Goal: Communication & Community: Answer question/provide support

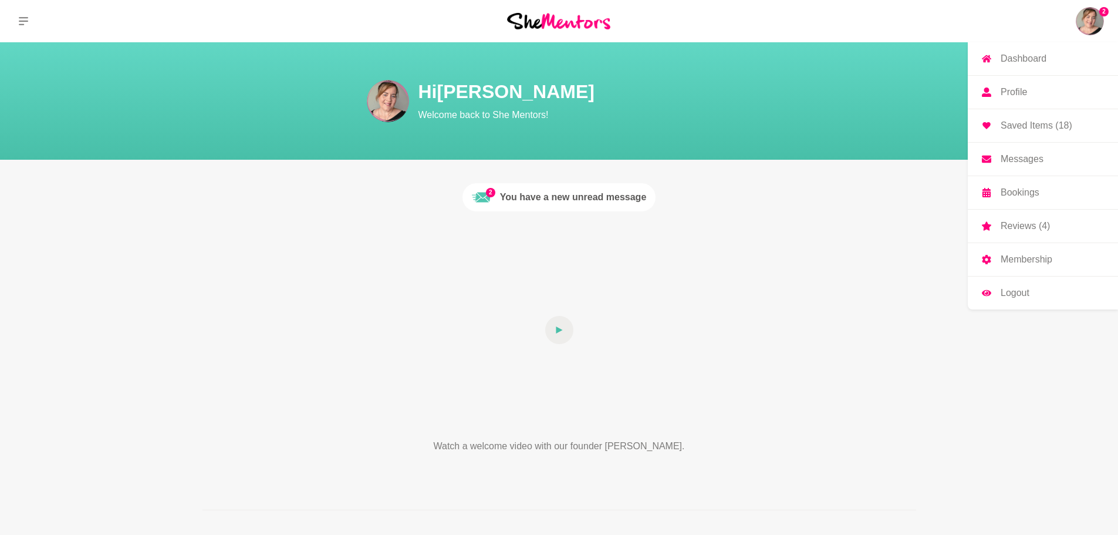
click at [1048, 161] on link "Messages" at bounding box center [1043, 159] width 150 height 33
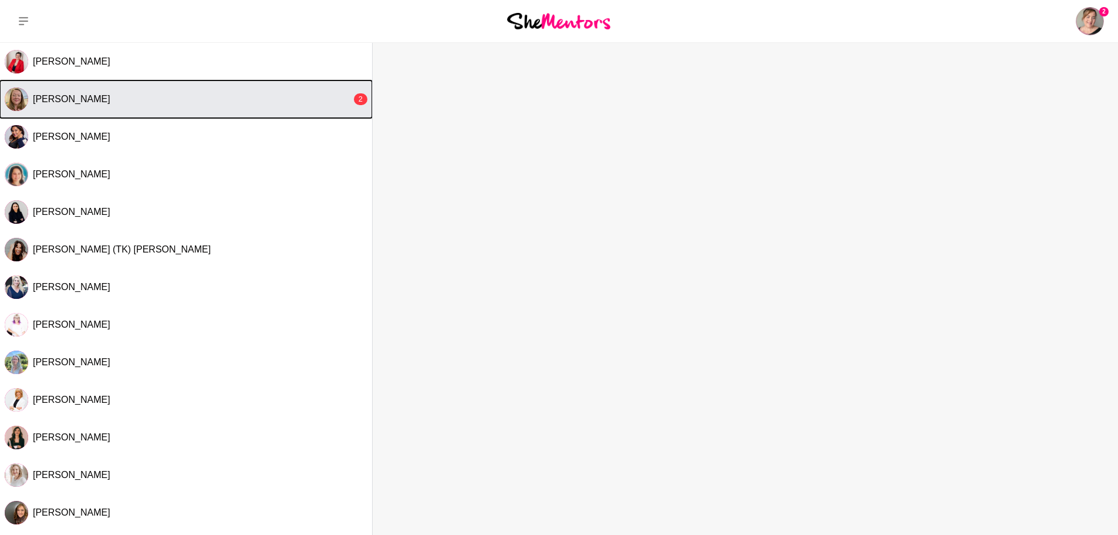
click at [195, 116] on button "[PERSON_NAME] 2" at bounding box center [186, 99] width 372 height 38
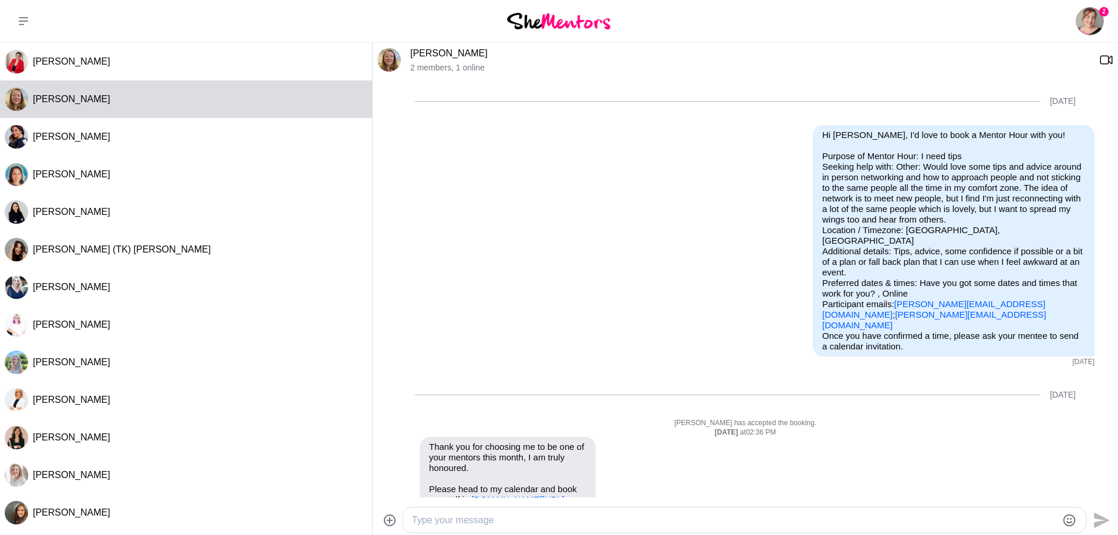
scroll to position [659, 0]
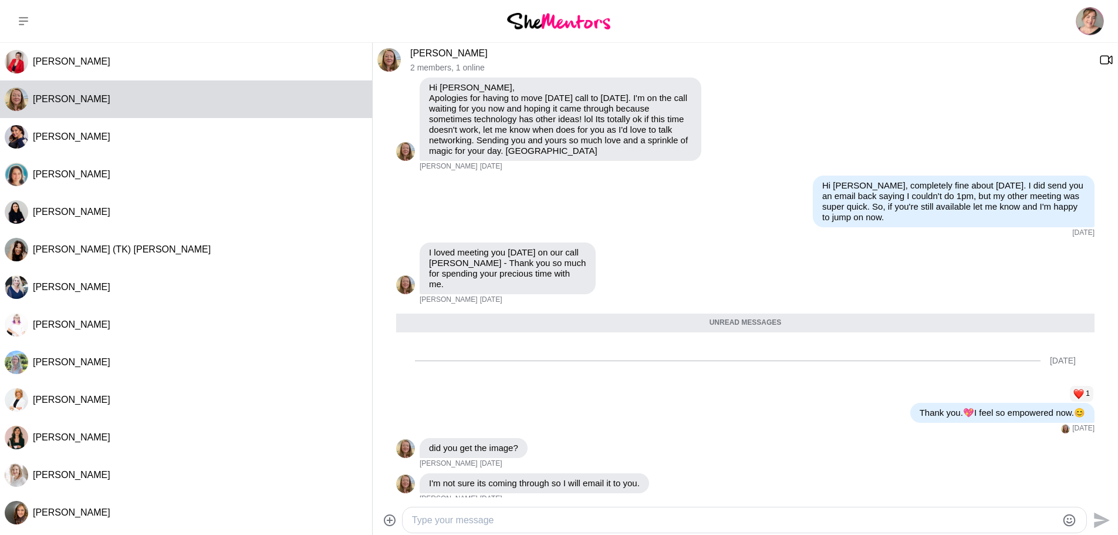
click at [619, 516] on textarea "Type your message" at bounding box center [734, 520] width 645 height 14
type textarea "I did via email. Thanks so much. I've been so productive since our session. x"
click at [1098, 520] on icon "Send" at bounding box center [1100, 520] width 19 height 19
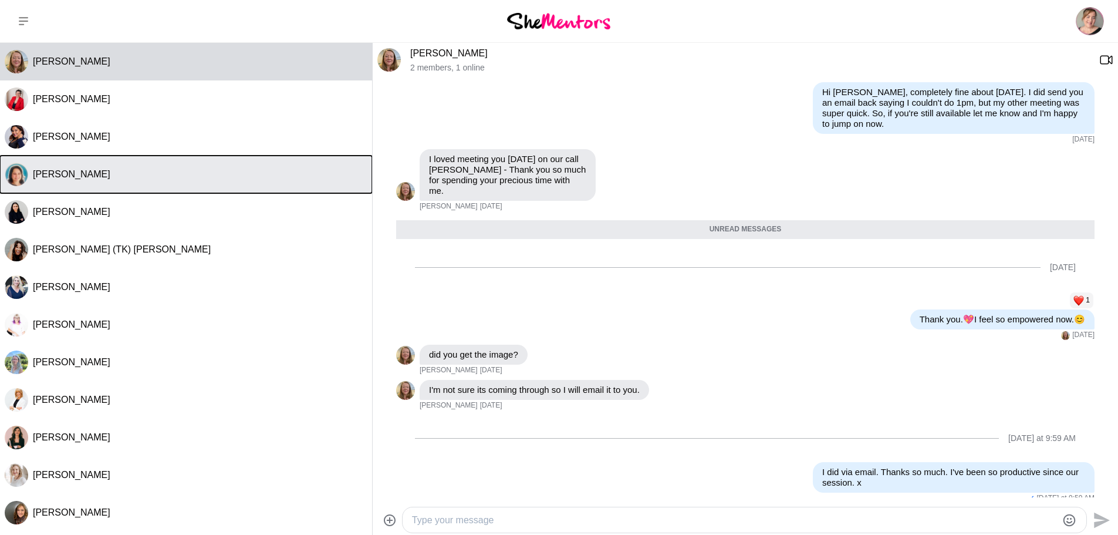
click at [257, 180] on button "[PERSON_NAME]" at bounding box center [186, 175] width 372 height 38
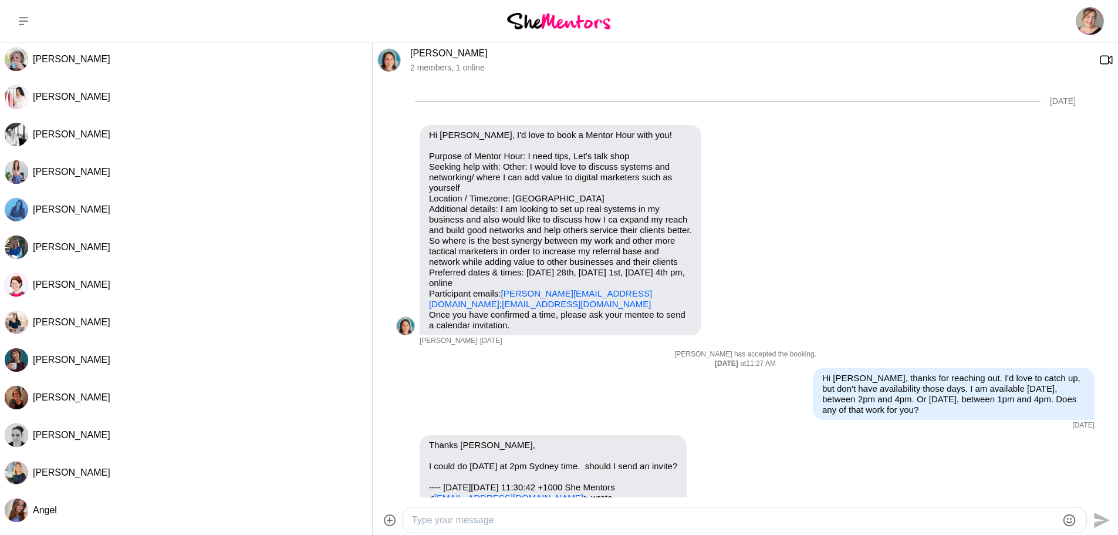
scroll to position [565, 0]
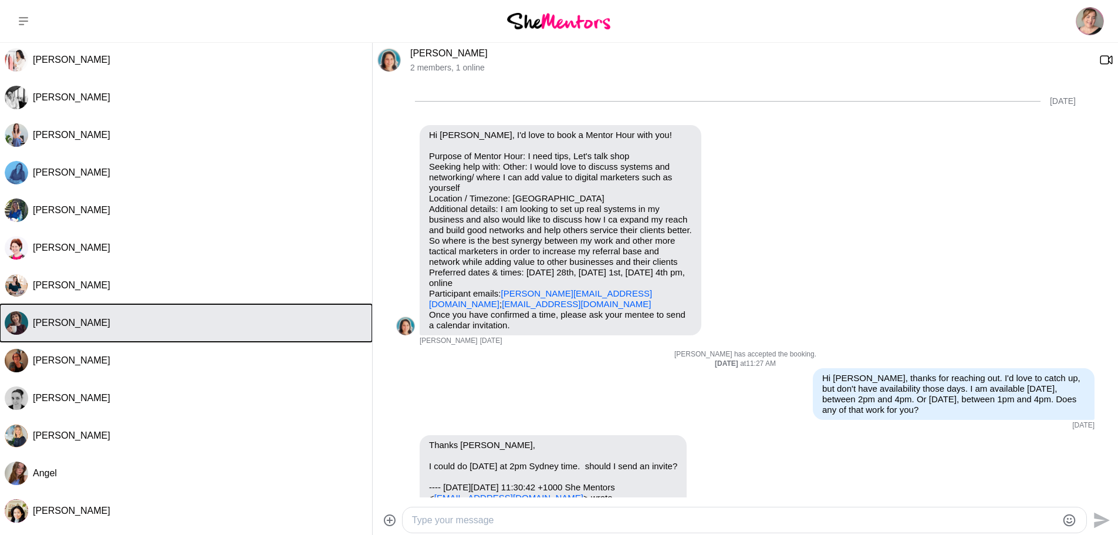
click at [254, 319] on div "[PERSON_NAME]" at bounding box center [200, 323] width 335 height 12
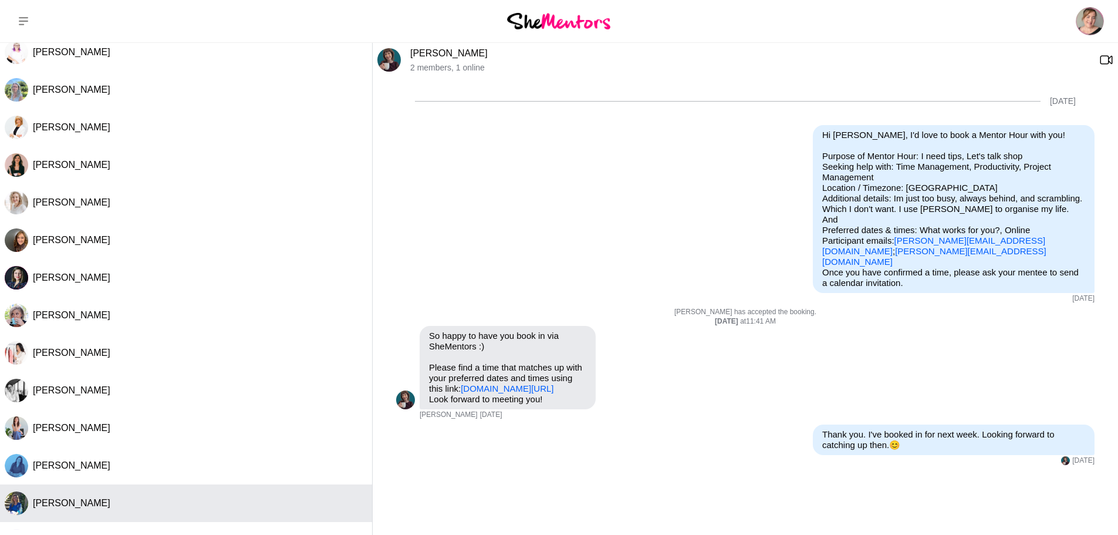
scroll to position [0, 0]
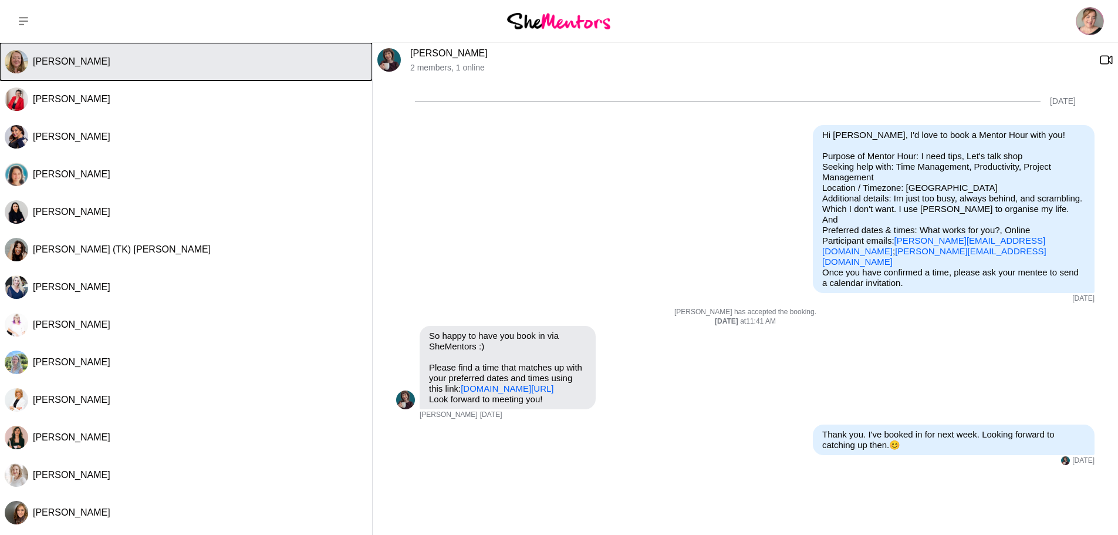
click at [193, 70] on button "[PERSON_NAME]" at bounding box center [186, 62] width 372 height 38
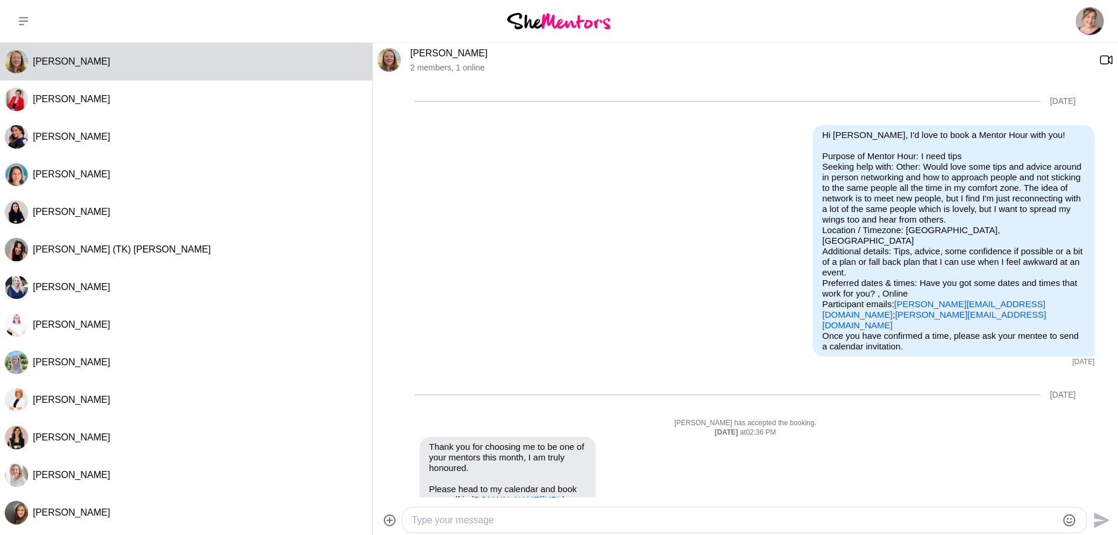
scroll to position [724, 0]
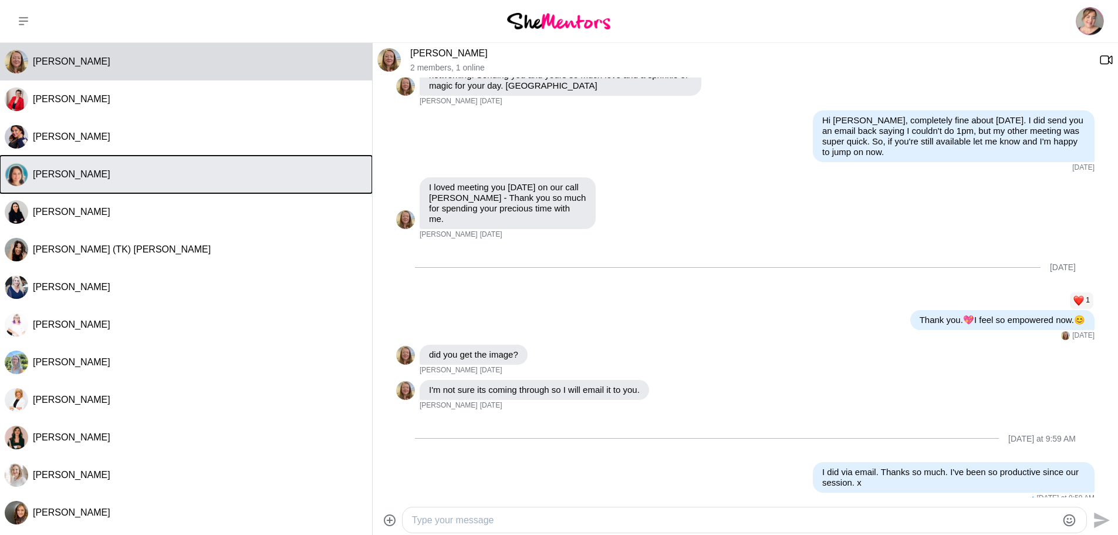
click at [206, 169] on div "[PERSON_NAME]" at bounding box center [200, 174] width 335 height 12
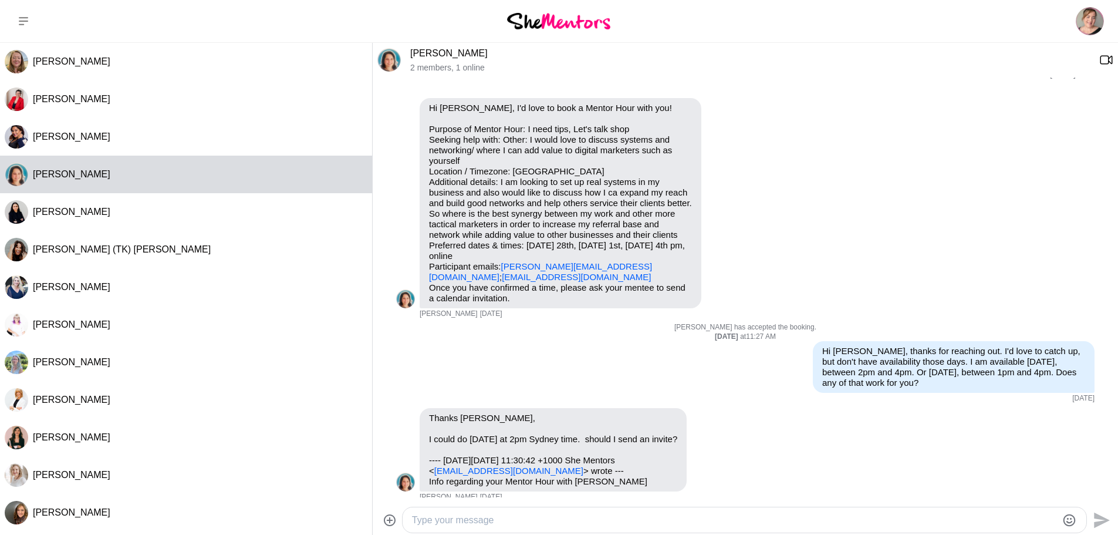
scroll to position [0, 0]
